Goal: Task Accomplishment & Management: Use online tool/utility

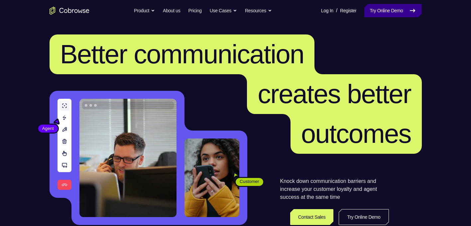
click at [390, 6] on link "Try Online Demo" at bounding box center [392, 10] width 57 height 13
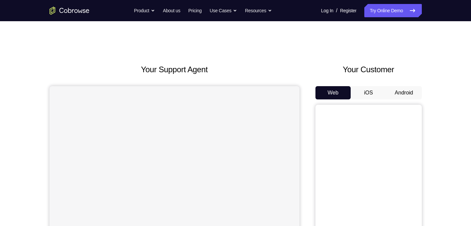
click at [401, 96] on button "Android" at bounding box center [404, 92] width 36 height 13
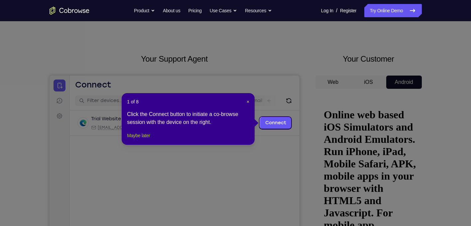
click at [142, 140] on button "Maybe later" at bounding box center [138, 136] width 23 height 8
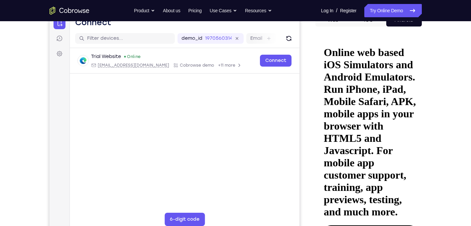
scroll to position [127, 0]
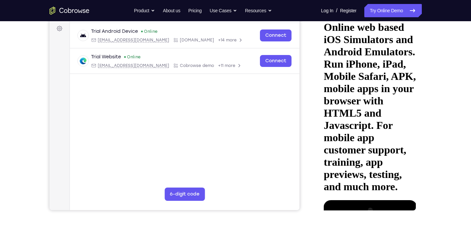
drag, startPoint x: 357, startPoint y: 45, endPoint x: 360, endPoint y: 33, distance: 12.6
